Goal: Information Seeking & Learning: Learn about a topic

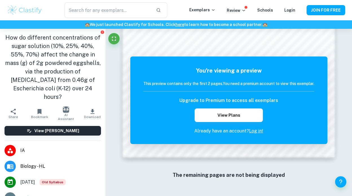
click at [68, 87] on h1 "How do different concentrations of sugar solution (10%, 25%, 40%, 55%, 70%) aff…" at bounding box center [53, 67] width 96 height 68
click at [65, 86] on h1 "How do different concentrations of sugar solution (10%, 25%, 40%, 55%, 70%) aff…" at bounding box center [53, 67] width 96 height 68
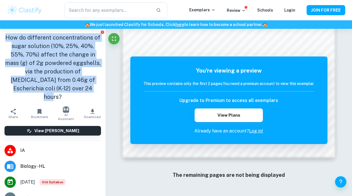
drag, startPoint x: 65, startPoint y: 86, endPoint x: 6, endPoint y: 36, distance: 77.4
click at [6, 36] on h1 "How do different concentrations of sugar solution (10%, 25%, 40%, 55%, 70%) aff…" at bounding box center [53, 67] width 96 height 68
copy h1 "How do different concentrations of sugar solution (10%, 25%, 40%, 55%, 70%) aff…"
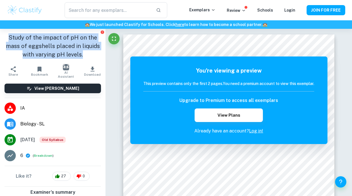
drag, startPoint x: 11, startPoint y: 37, endPoint x: 89, endPoint y: 54, distance: 79.8
click at [89, 54] on h1 "Study of the impact of pH on the mass of eggshells placed in liquids with varyi…" at bounding box center [53, 45] width 96 height 25
copy h1 "Study of the impact of pH on the mass of eggshells placed in liquids with varyi…"
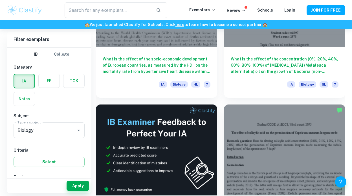
scroll to position [235, 0]
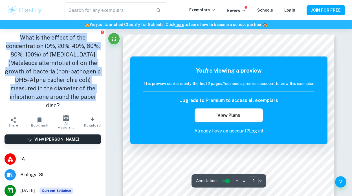
drag, startPoint x: 82, startPoint y: 96, endPoint x: 6, endPoint y: 37, distance: 96.2
click at [6, 37] on h1 "What is the effect of the concentration (0%, 20%, 40%, 60%, 80%, 100%) of [MEDI…" at bounding box center [53, 71] width 96 height 76
copy h1 "What is the effect of the concentration (0%, 20%, 40%, 60%, 80%, 100%) of tea t…"
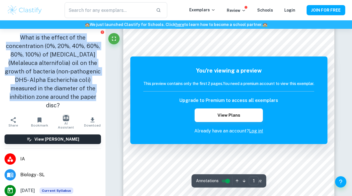
scroll to position [36, 0]
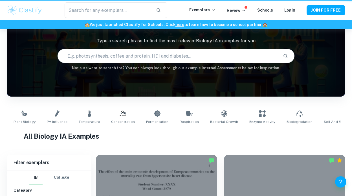
scroll to position [235, 0]
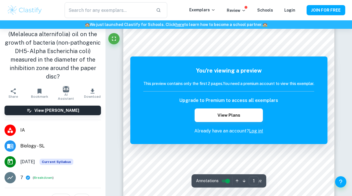
scroll to position [29, 0]
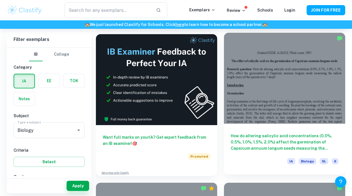
scroll to position [305, 0]
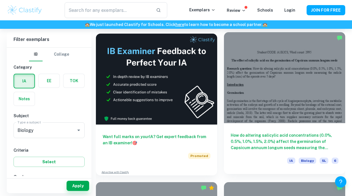
click at [272, 145] on h6 "How do altering salicylic acid concentrations (0.0%, 0.5%, 1.0%, 1.5%, 2.0%) af…" at bounding box center [285, 141] width 108 height 19
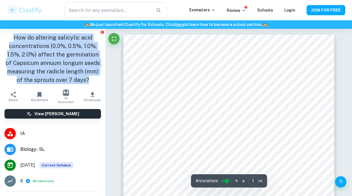
drag, startPoint x: 84, startPoint y: 80, endPoint x: 8, endPoint y: 32, distance: 90.2
click at [8, 32] on div "How do altering salicylic acid concentrations (0.0%, 0.5%, 1.0%, 1.5%, 2.0%) af…" at bounding box center [52, 59] width 105 height 60
copy h1 "How do altering salicylic acid concentrations (0.0%, 0.5%, 1.0%, 1.5%, 2.0%) af…"
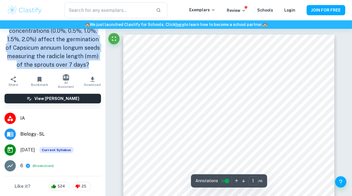
scroll to position [16, 0]
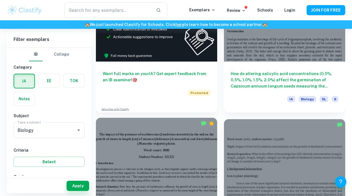
scroll to position [381, 0]
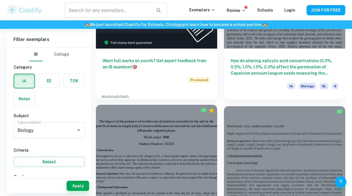
click at [176, 163] on div at bounding box center [156, 150] width 121 height 91
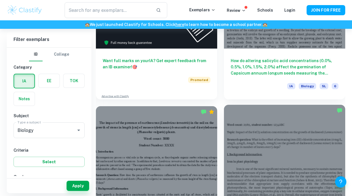
scroll to position [435, 0]
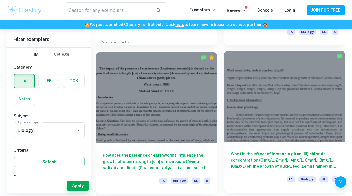
click at [257, 114] on div at bounding box center [284, 95] width 121 height 91
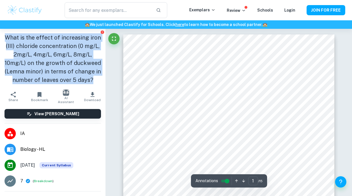
drag, startPoint x: 92, startPoint y: 79, endPoint x: -1, endPoint y: 32, distance: 104.5
click at [0, 32] on html "We value your privacy We use cookies to enhance your browsing experience, serve…" at bounding box center [176, 98] width 352 height 196
copy h1 "What is the effect of increasing iron (III) chloride concentration (0 mg/L, 2mg…"
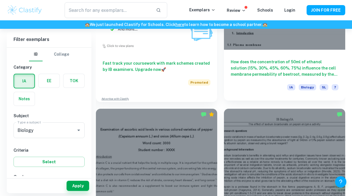
scroll to position [657, 0]
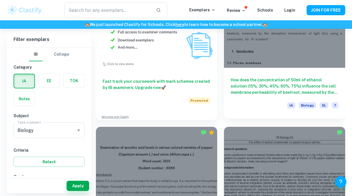
click at [276, 85] on h6 "How does the concentration of 50ml of ethanol solution (15%, 30%, 45%, 60%, 75%…" at bounding box center [285, 86] width 108 height 19
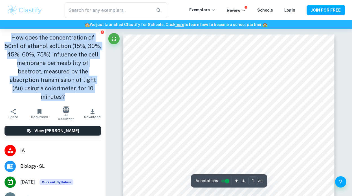
drag, startPoint x: 89, startPoint y: 88, endPoint x: 2, endPoint y: 35, distance: 102.2
click at [2, 35] on div "How does the concentration of 50ml of ethanol solution (15%, 30%, 45%, 60%, 75%…" at bounding box center [52, 67] width 105 height 77
copy h1 "How does the concentration of 50ml of ethanol solution (15%, 30%, 45%, 60%, 75%…"
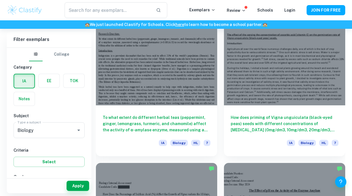
scroll to position [1222, 0]
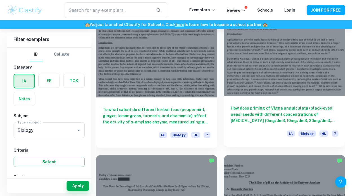
click at [300, 119] on h6 "How does priming of Vigna unguiculata (black-eyed peas) seeds with different co…" at bounding box center [285, 114] width 108 height 19
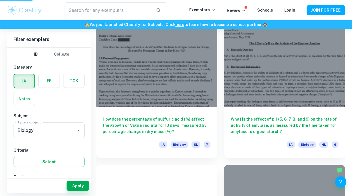
scroll to position [1365, 0]
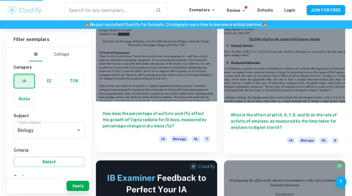
click at [173, 118] on h6 "How does the percentage of sulfuric acid (%) affect the growth of Vigna radiata…" at bounding box center [157, 119] width 108 height 19
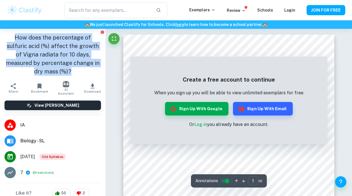
drag, startPoint x: 100, startPoint y: 63, endPoint x: -1, endPoint y: 35, distance: 105.1
click at [0, 35] on html "We value your privacy We use cookies to enhance your browsing experience, serve…" at bounding box center [176, 98] width 352 height 196
copy h1 "How does the percentage of sulfuric acid (%) affect the growth of Vigna radiata…"
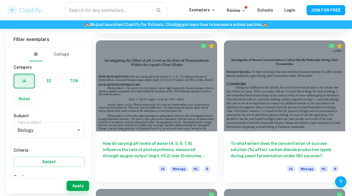
scroll to position [2376, 0]
